Goal: Check status: Check status

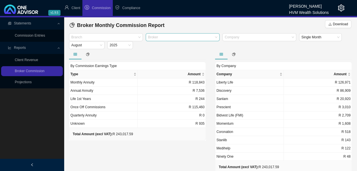
click at [192, 38] on div at bounding box center [180, 37] width 66 height 4
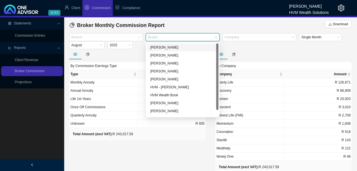
click at [173, 49] on div "[PERSON_NAME]" at bounding box center [182, 48] width 65 height 6
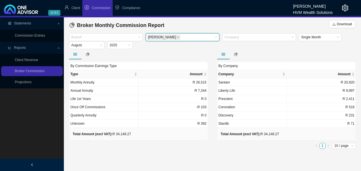
click at [183, 165] on main "Statements Commission Entries Reports Client Revenue Broker Commission Projecti…" at bounding box center [180, 94] width 361 height 154
click at [177, 36] on icon "close" at bounding box center [178, 37] width 3 height 3
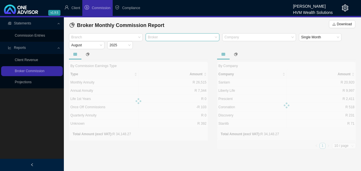
click at [217, 38] on div "Broker" at bounding box center [183, 37] width 74 height 8
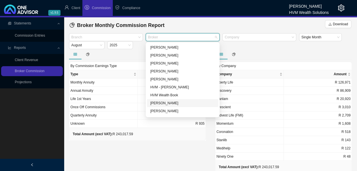
click at [174, 103] on div "[PERSON_NAME]" at bounding box center [182, 103] width 65 height 6
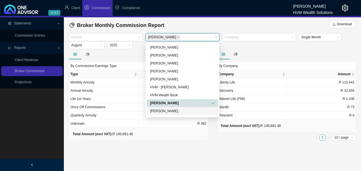
click at [177, 146] on main "Statements Commission Entries Reports Client Revenue Broker Commission Projecti…" at bounding box center [180, 94] width 361 height 154
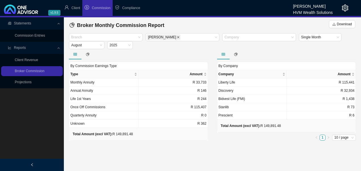
click at [177, 36] on icon "close" at bounding box center [178, 37] width 3 height 3
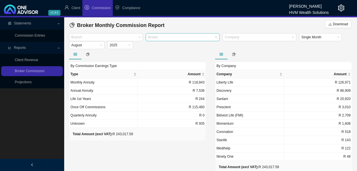
click at [216, 37] on div "Broker" at bounding box center [183, 37] width 74 height 8
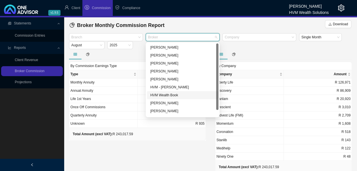
click at [177, 94] on div "HVM Wealth Book" at bounding box center [182, 95] width 65 height 6
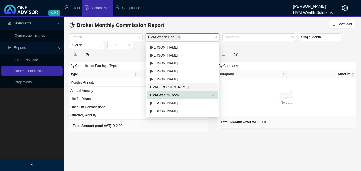
click at [178, 85] on div "HVM - [PERSON_NAME]" at bounding box center [182, 87] width 65 height 6
click at [178, 93] on div "HVM Wealth Book" at bounding box center [180, 95] width 61 height 6
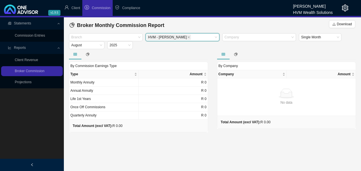
click at [187, 38] on icon "close" at bounding box center [188, 37] width 3 height 3
